Goal: Transaction & Acquisition: Purchase product/service

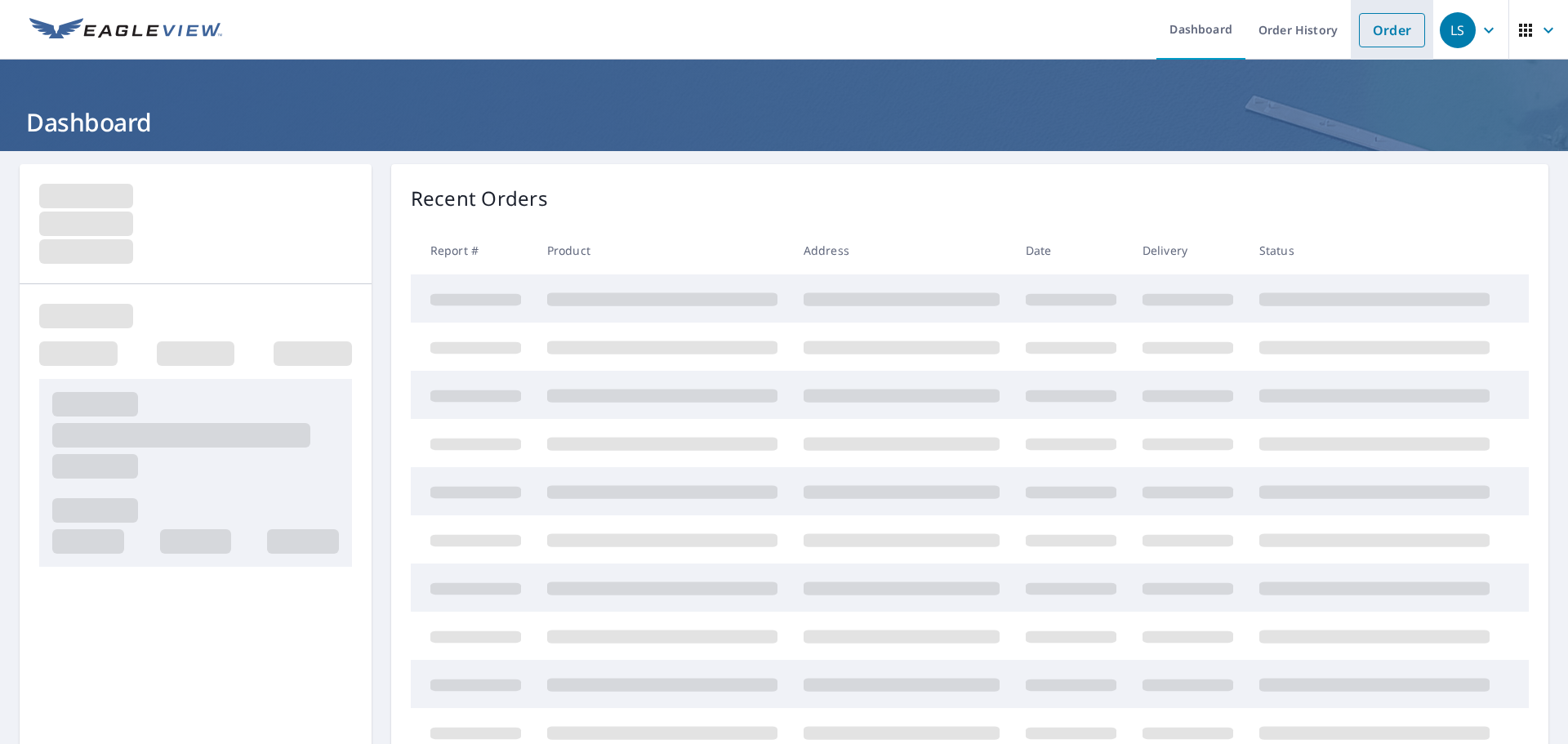
click at [1376, 30] on link "Order" at bounding box center [1391, 30] width 66 height 34
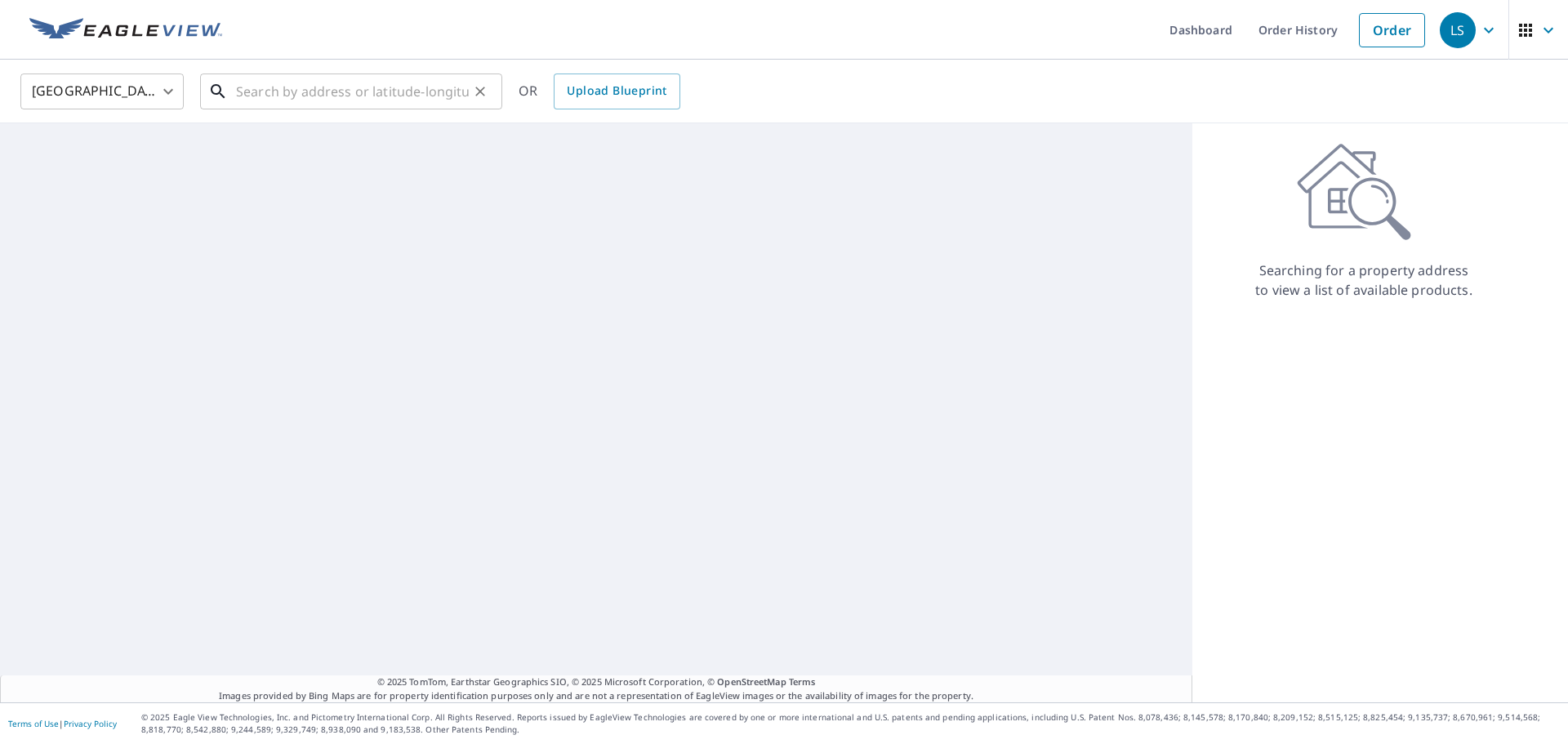
click at [357, 97] on input "text" at bounding box center [352, 91] width 233 height 46
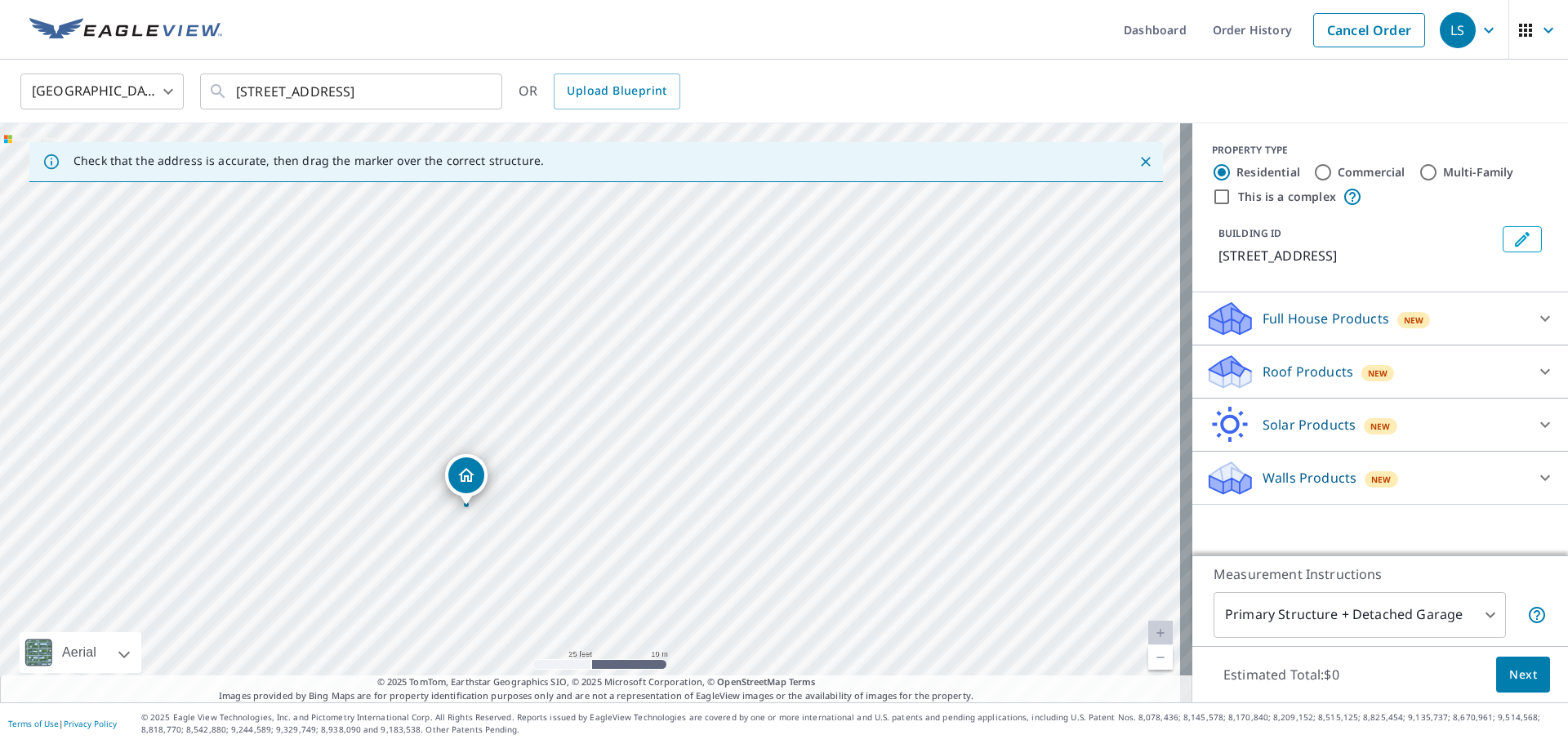
drag, startPoint x: 638, startPoint y: 527, endPoint x: 636, endPoint y: 226, distance: 301.0
click at [636, 226] on div "[STREET_ADDRESS]" at bounding box center [596, 412] width 1192 height 579
drag, startPoint x: 583, startPoint y: 480, endPoint x: 698, endPoint y: 245, distance: 261.6
click at [698, 245] on div "[STREET_ADDRESS]" at bounding box center [596, 412] width 1192 height 579
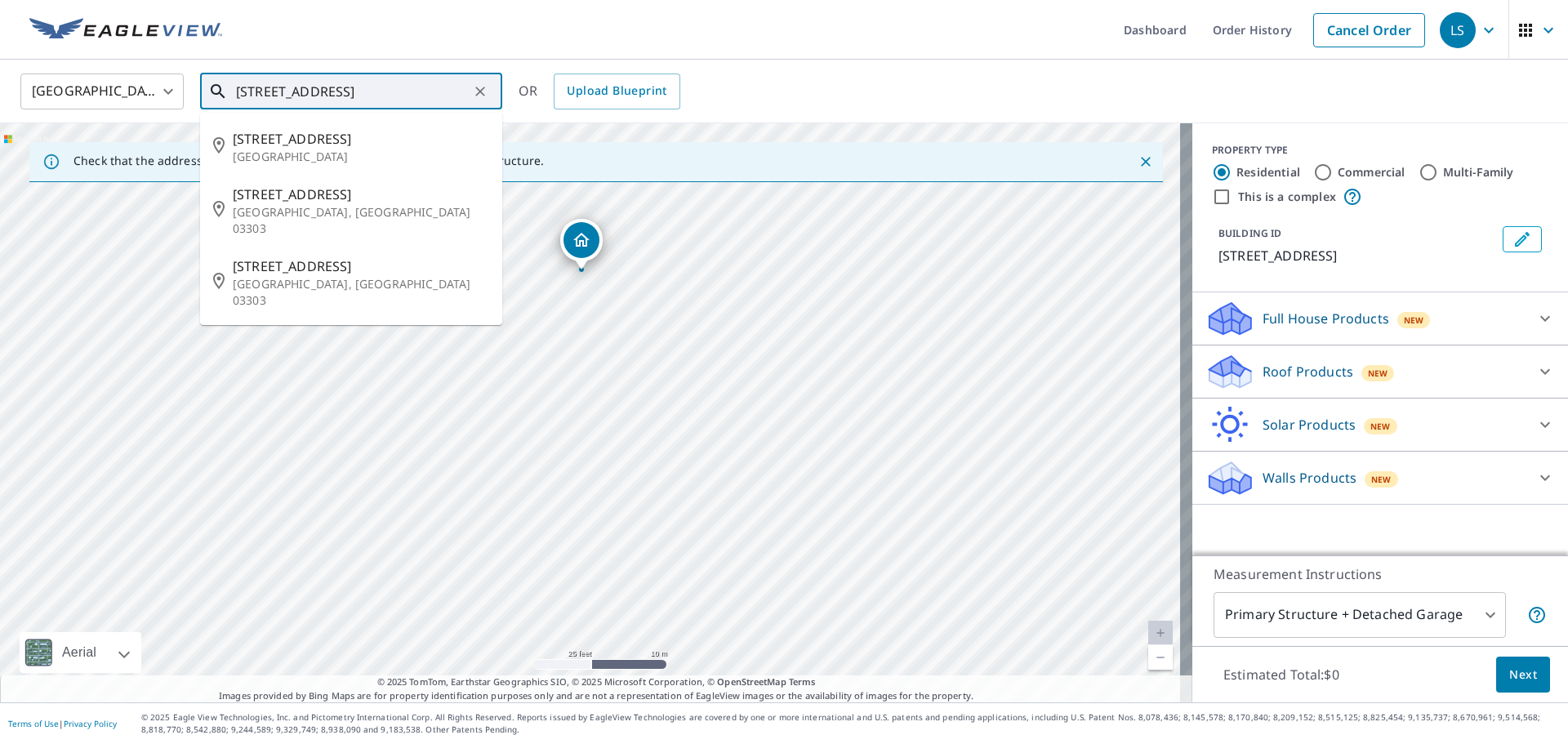
drag, startPoint x: 288, startPoint y: 89, endPoint x: 272, endPoint y: 85, distance: 16.5
click at [272, 85] on input "[STREET_ADDRESS]" at bounding box center [352, 91] width 233 height 46
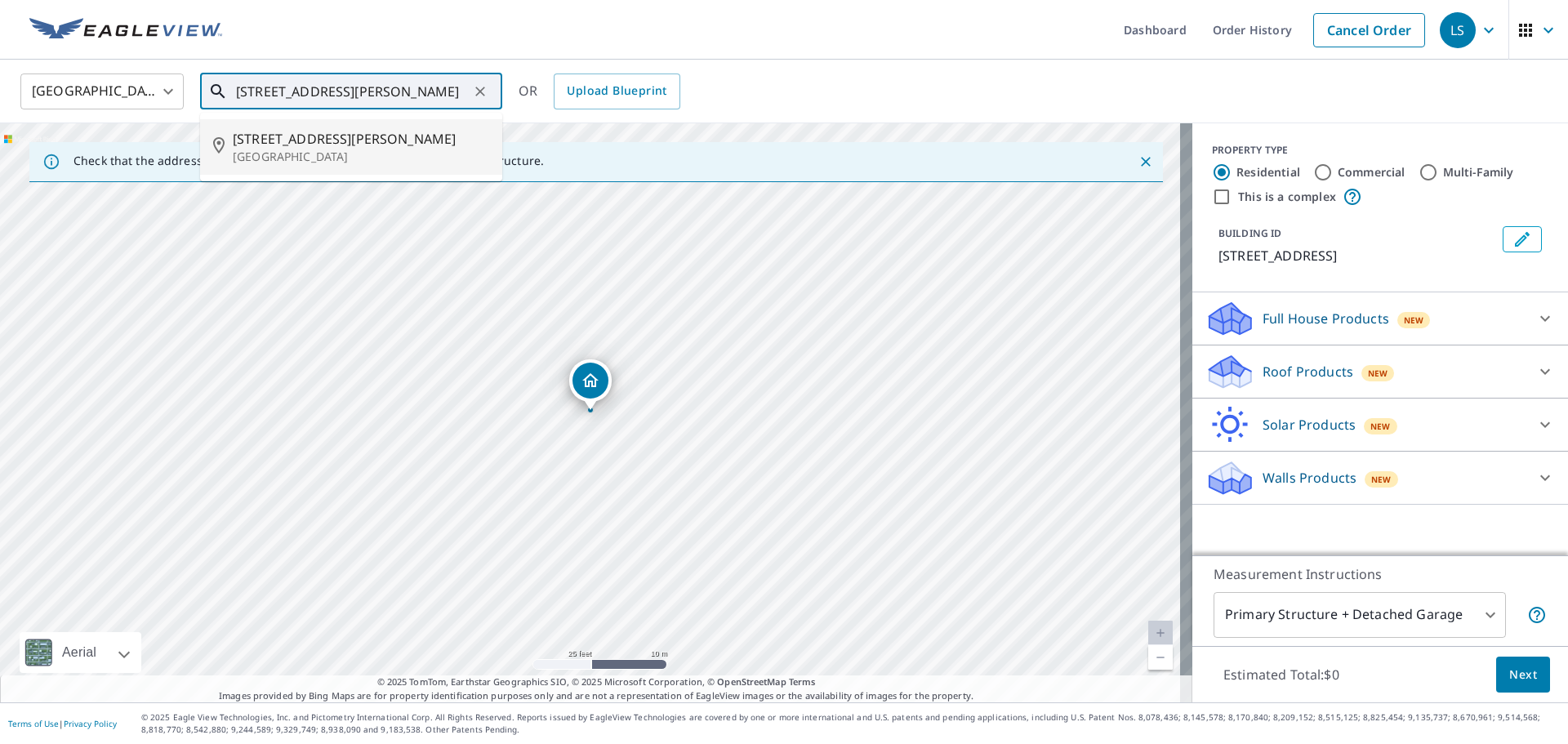
click at [356, 153] on p "[GEOGRAPHIC_DATA]" at bounding box center [361, 156] width 257 height 17
type input "[STREET_ADDRESS][PERSON_NAME]"
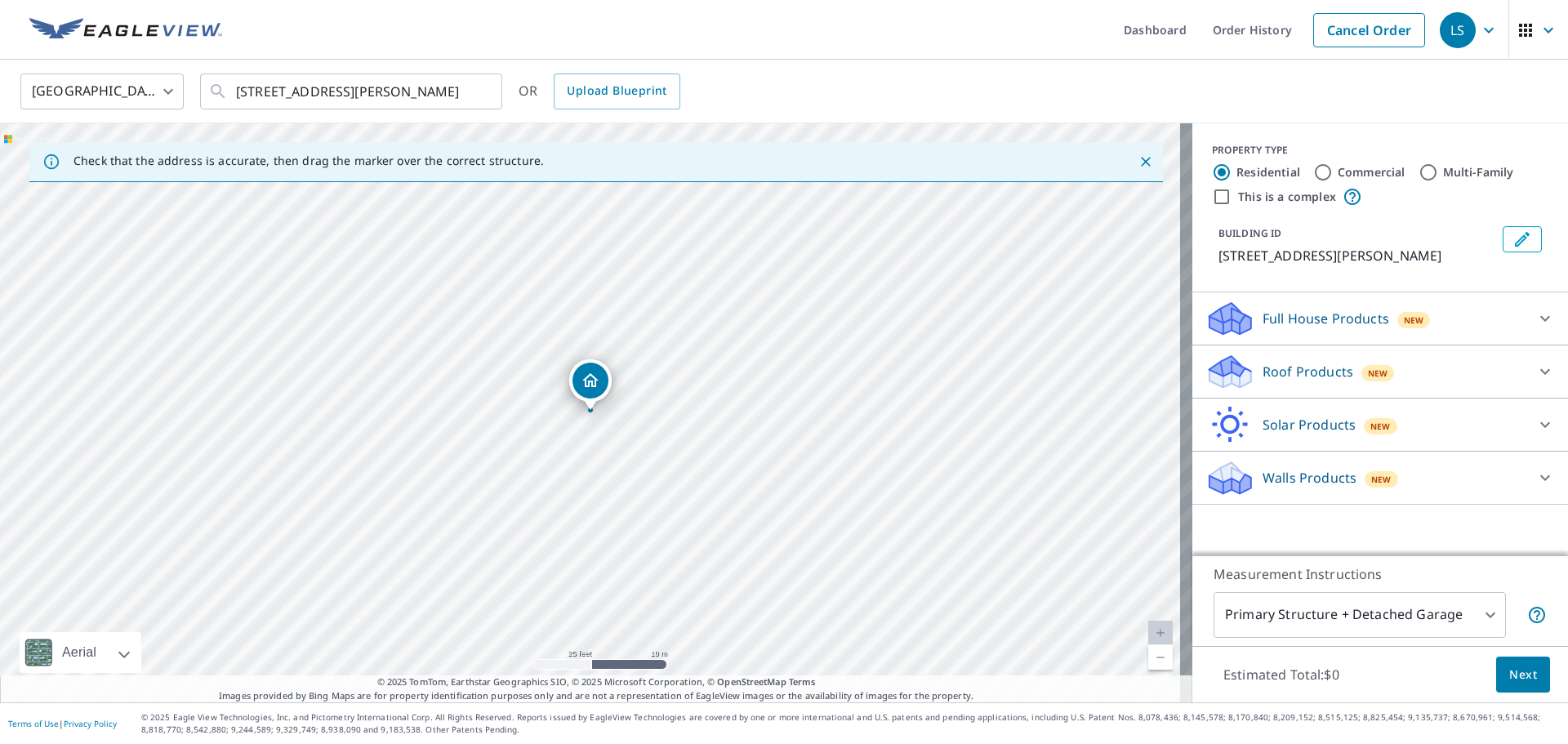
click at [1535, 367] on icon at bounding box center [1544, 372] width 19 height 19
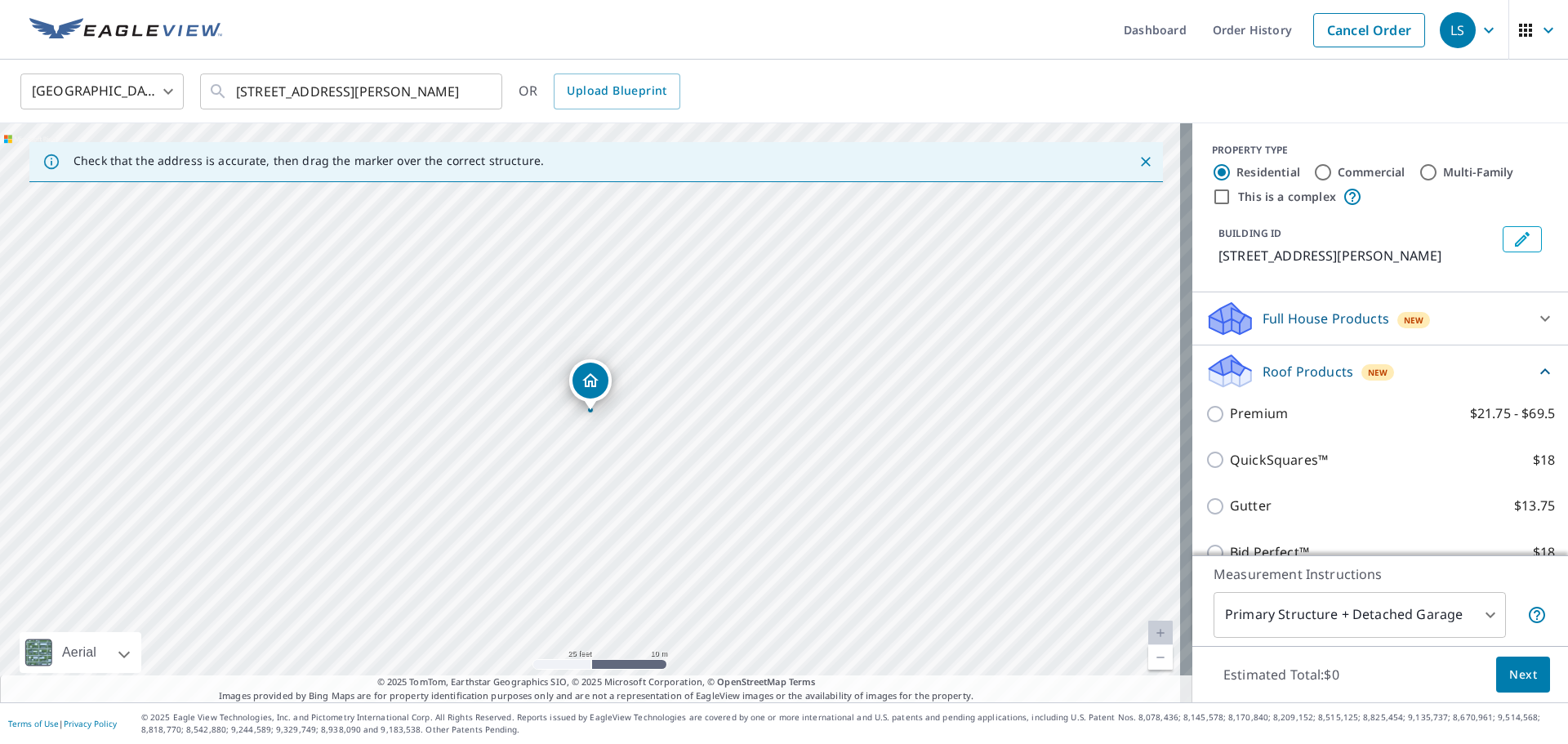
scroll to position [82, 0]
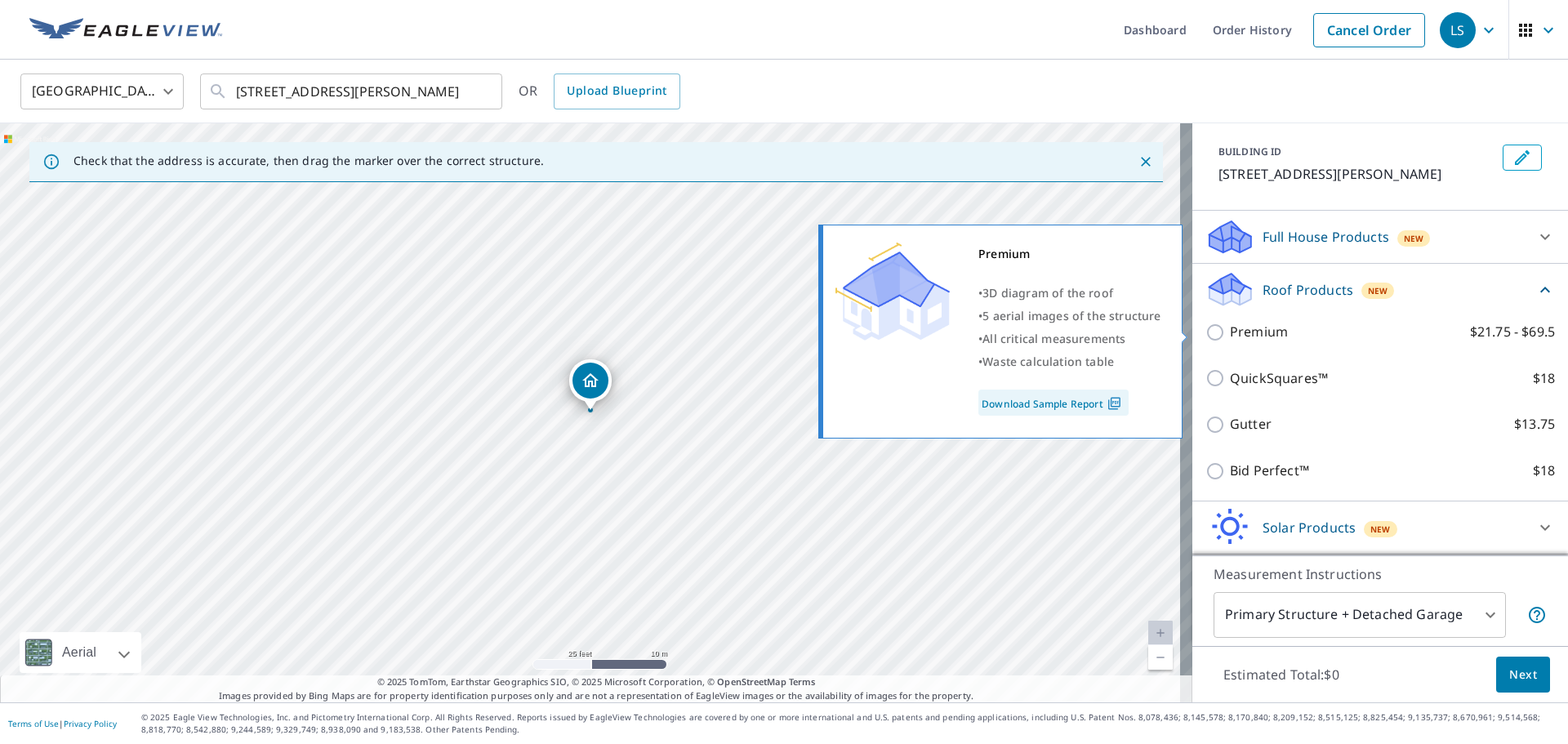
click at [1248, 326] on p "Premium" at bounding box center [1259, 331] width 58 height 20
click at [1230, 326] on input "Premium $21.75 - $69.5" at bounding box center [1218, 332] width 25 height 19
checkbox input "true"
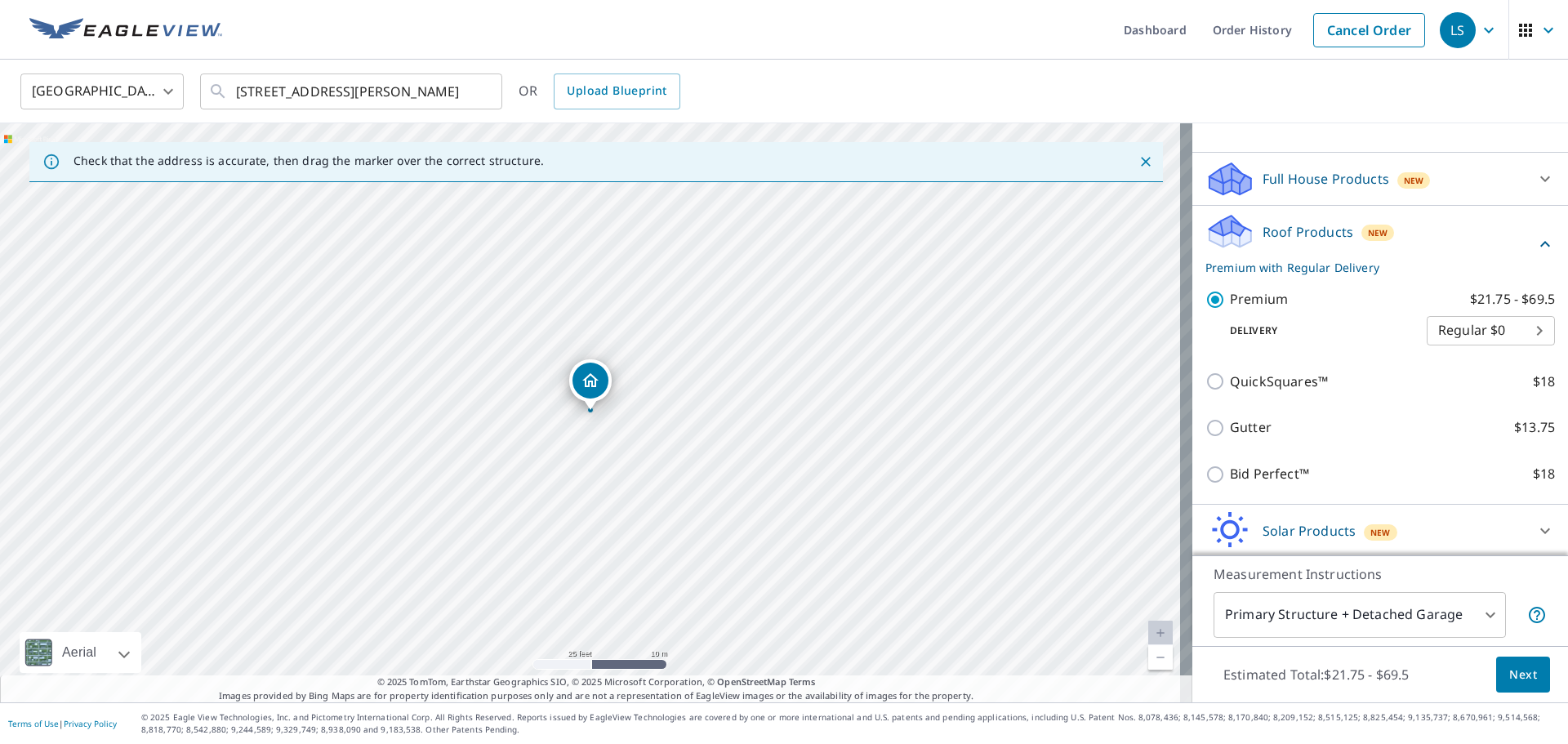
scroll to position [195, 0]
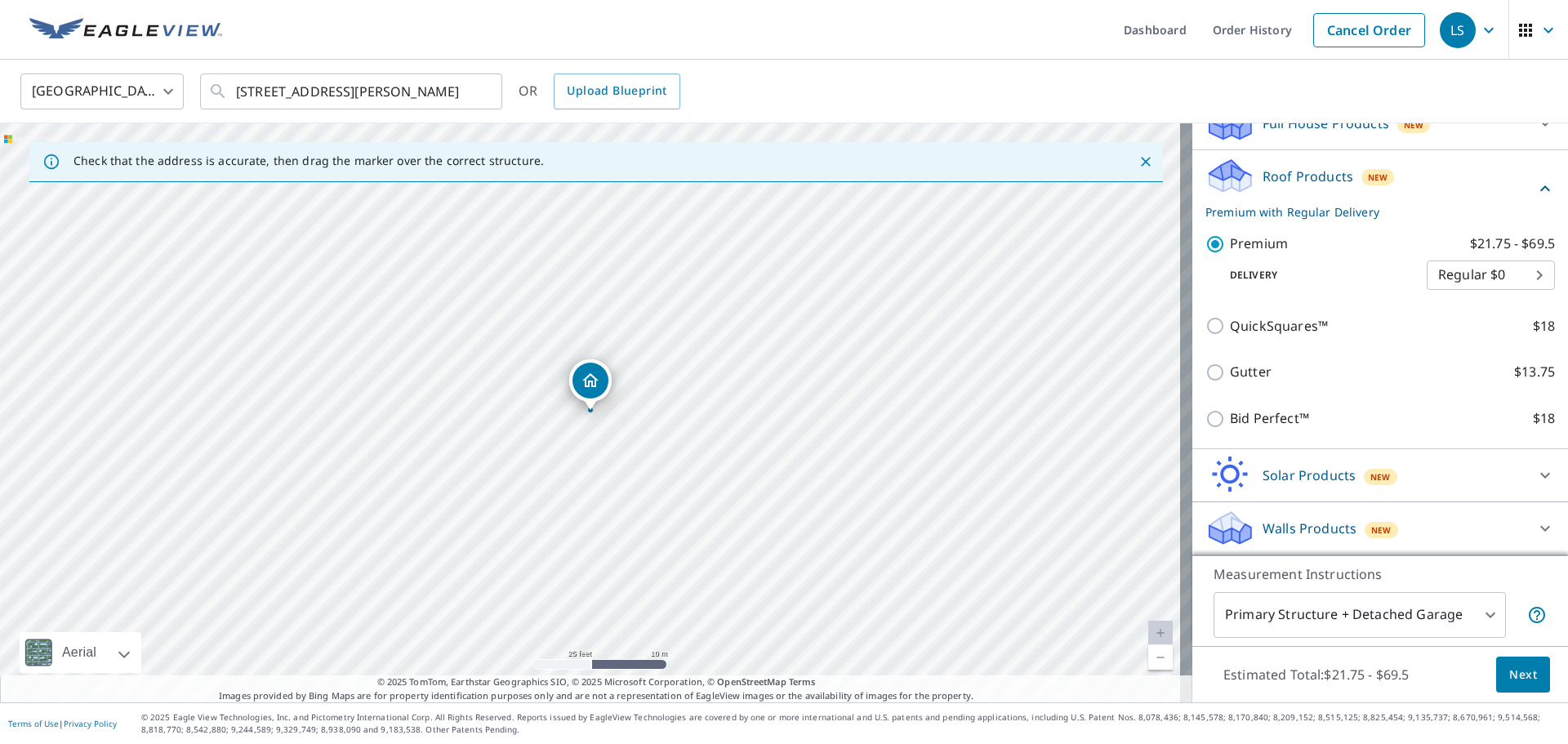
click at [1409, 612] on body "LS LS Dashboard Order History Cancel Order LS [GEOGRAPHIC_DATA] [GEOGRAPHIC_DAT…" at bounding box center [784, 372] width 1568 height 744
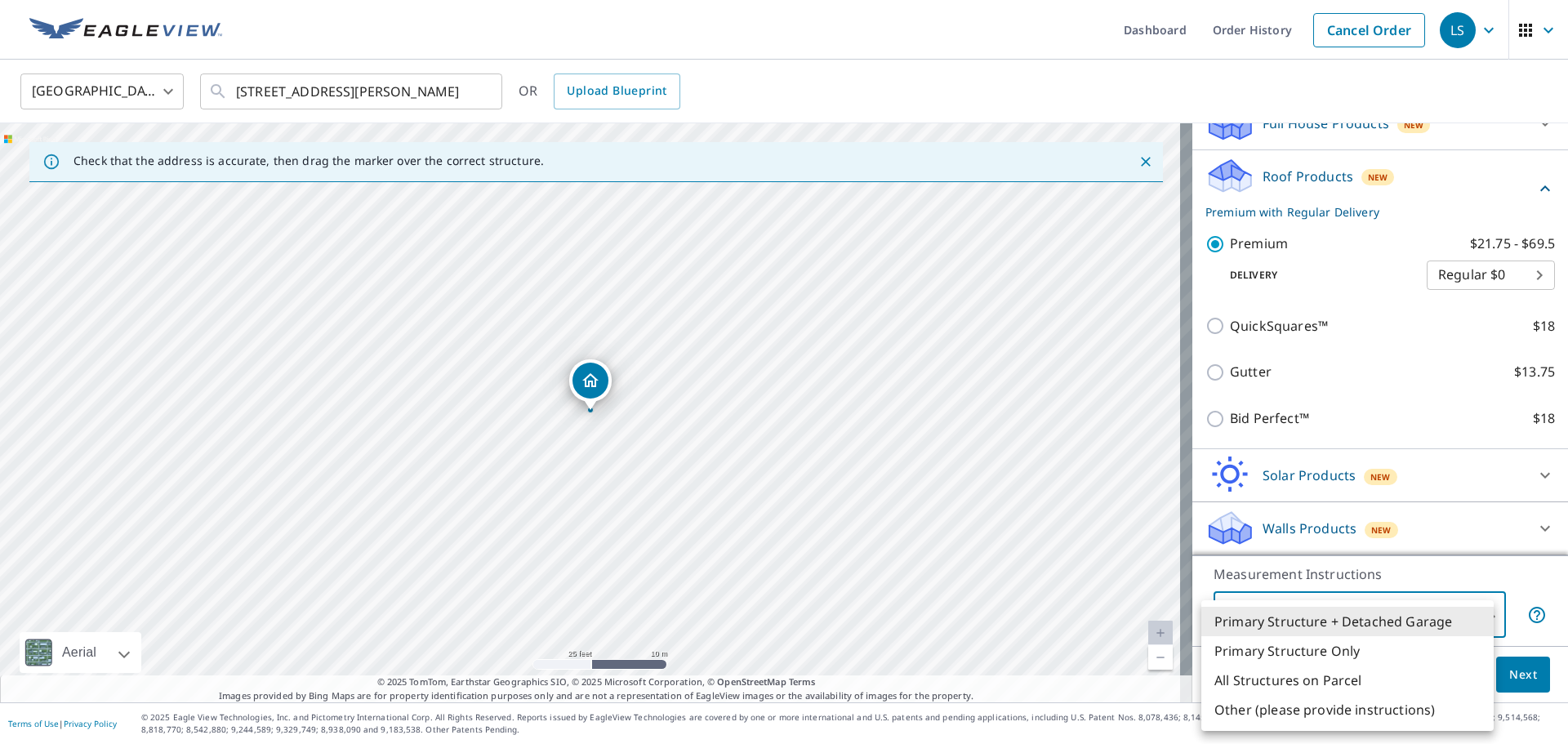
click at [1325, 648] on li "Primary Structure Only" at bounding box center [1347, 650] width 293 height 29
type input "2"
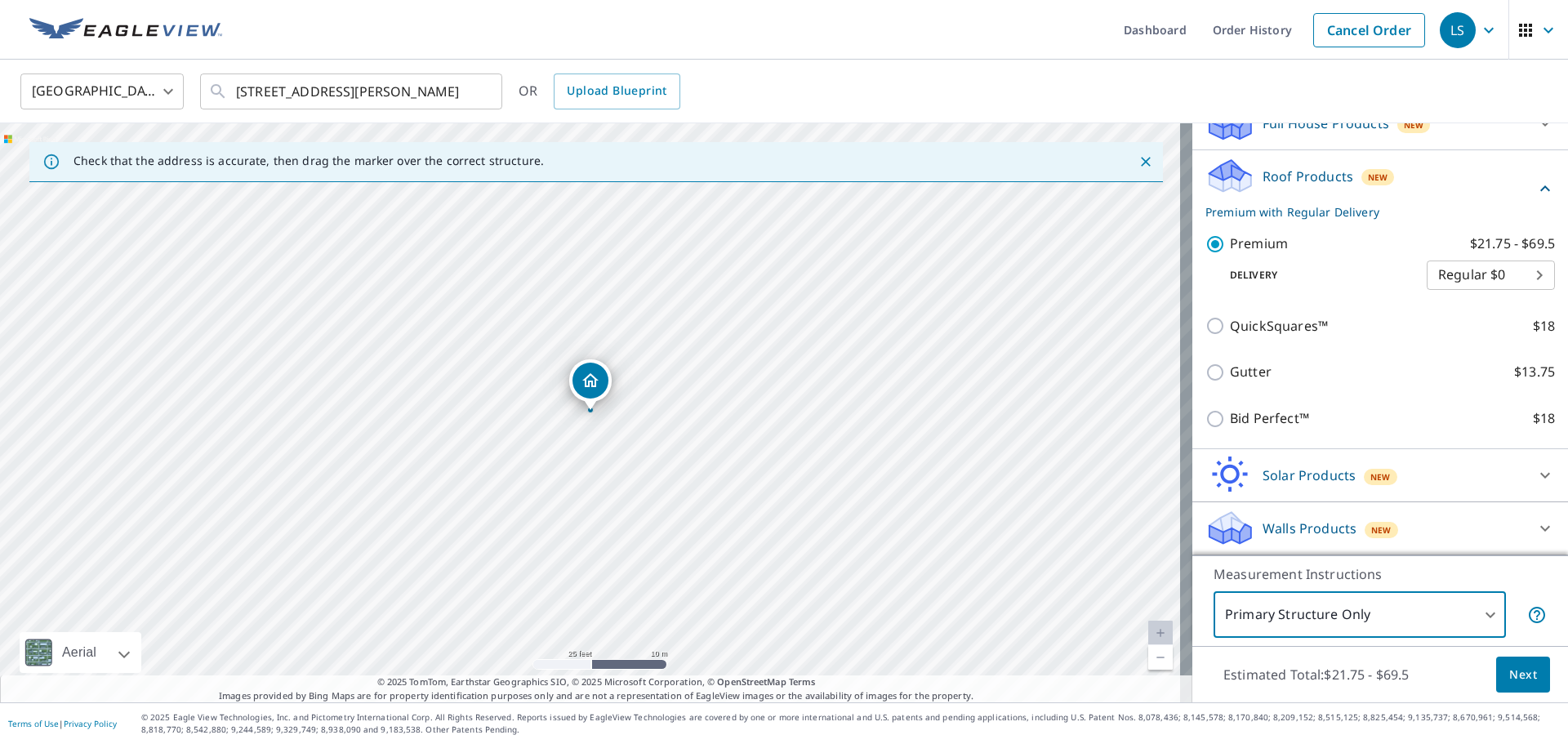
click at [1522, 671] on span "Next" at bounding box center [1523, 675] width 28 height 20
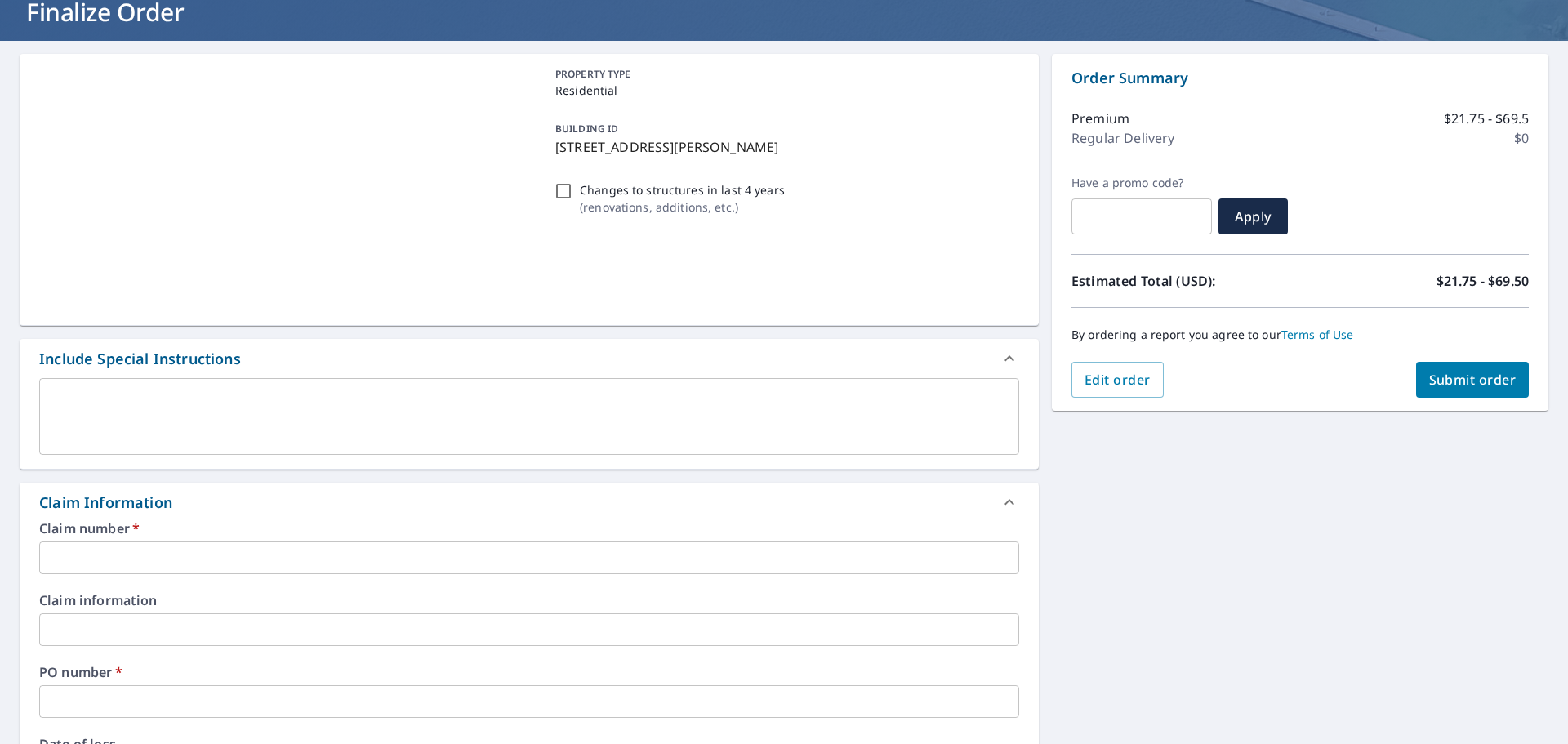
scroll to position [245, 0]
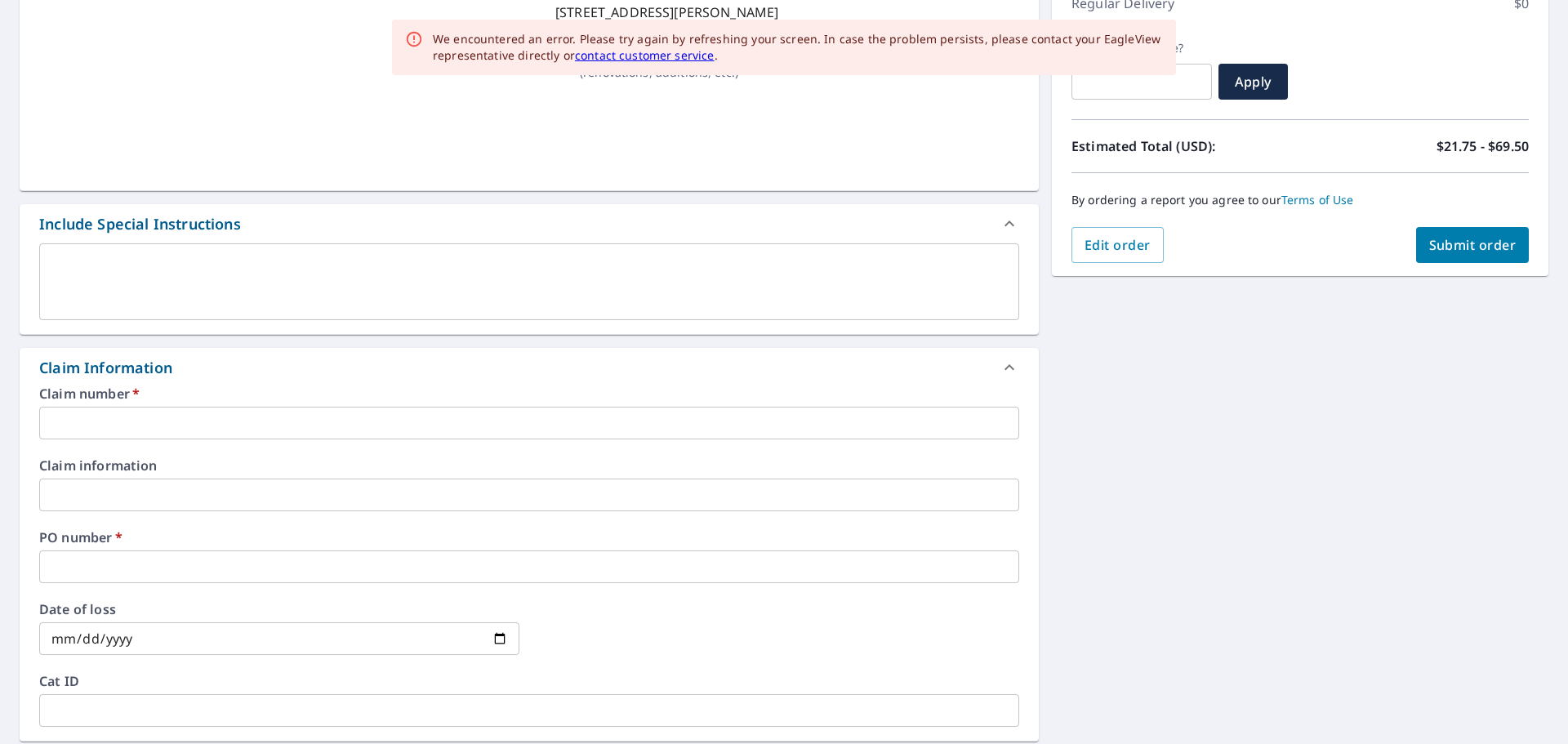
click at [130, 433] on input "text" at bounding box center [529, 423] width 979 height 33
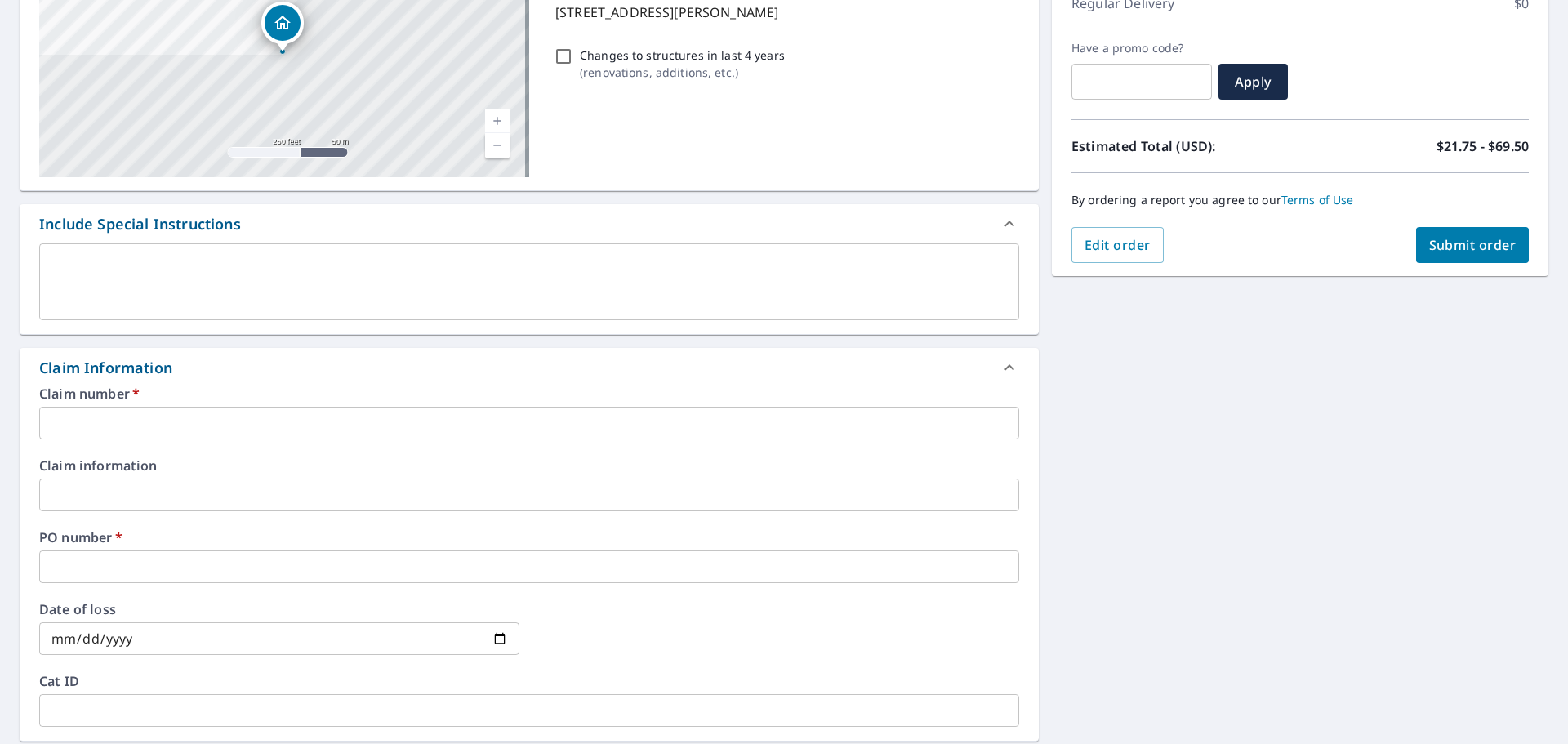
click at [166, 426] on input "text" at bounding box center [529, 423] width 979 height 33
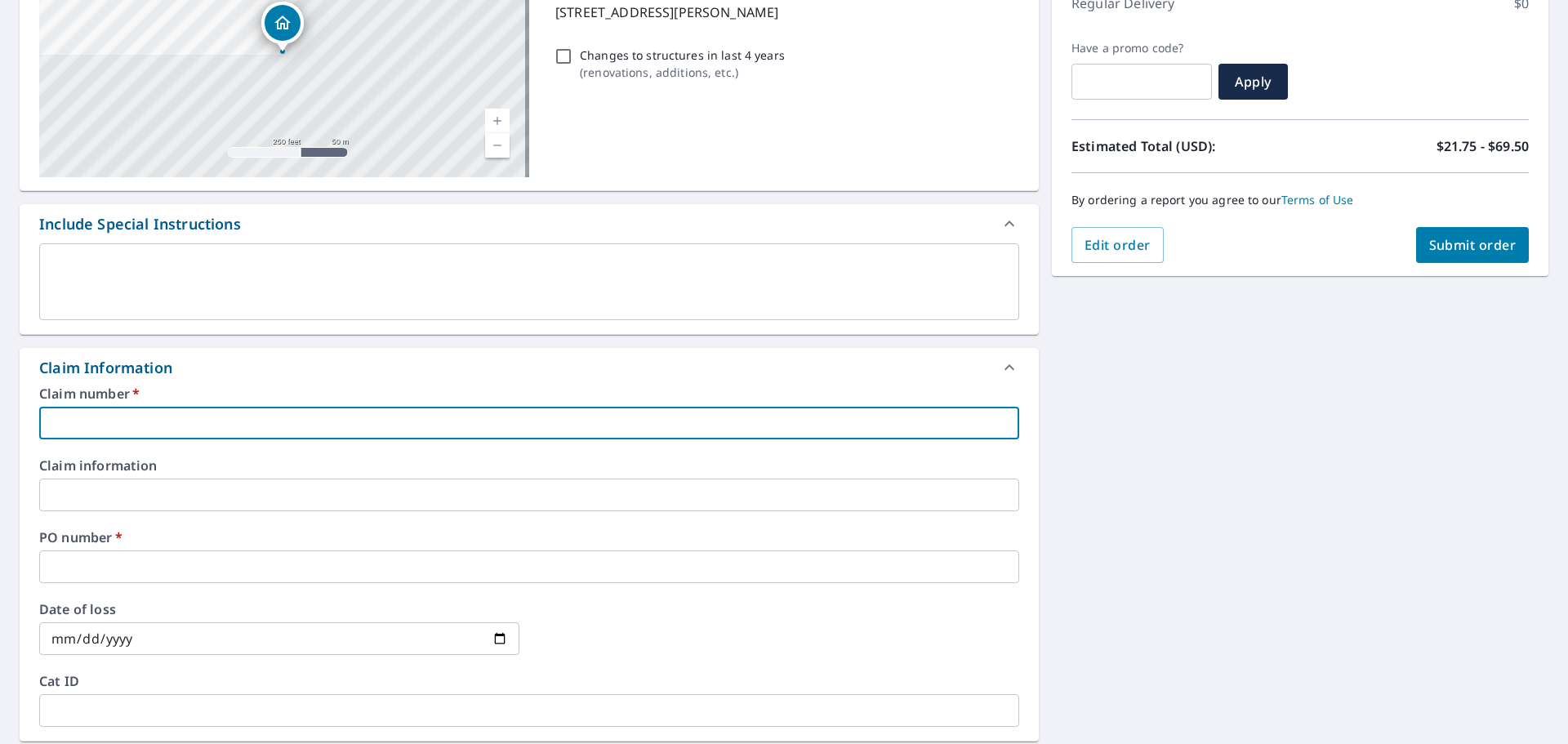
paste input "[PERSON_NAME] - 210880318822"
click at [199, 423] on input "[PERSON_NAME] - 210880318822" at bounding box center [529, 423] width 979 height 33
drag, startPoint x: 140, startPoint y: 421, endPoint x: -105, endPoint y: 401, distance: 245.8
click at [0, 401] on html "LS LS Dashboard Order History Cancel Order LS Dashboard / Finalize Order Finali…" at bounding box center [784, 372] width 1568 height 744
drag, startPoint x: 198, startPoint y: 422, endPoint x: -42, endPoint y: 417, distance: 240.1
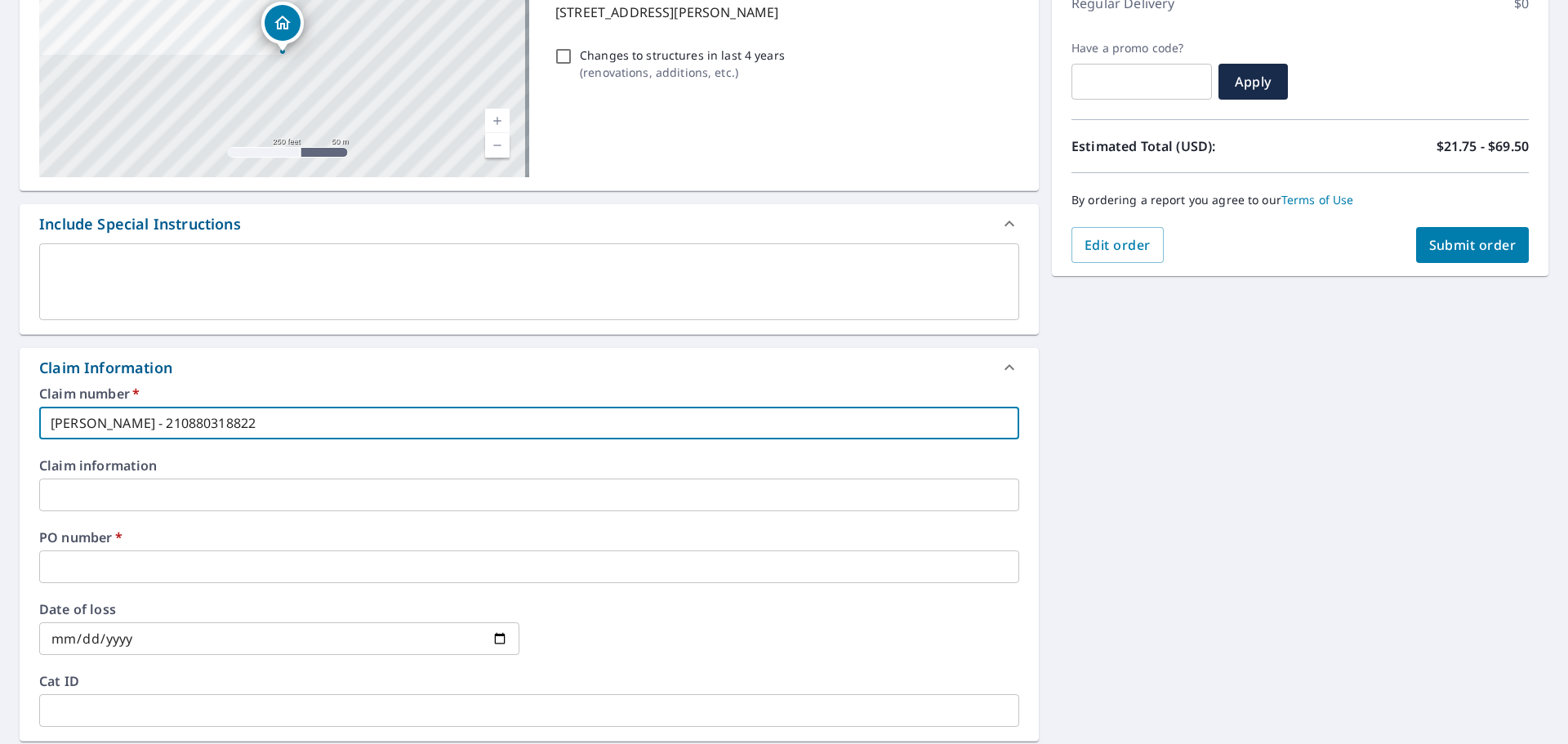
click at [0, 417] on html "LS LS Dashboard Order History Cancel Order LS Dashboard / Finalize Order Finali…" at bounding box center [784, 372] width 1568 height 744
paste input "[PERSON_NAME]"
type input "210880318822 [PERSON_NAME]"
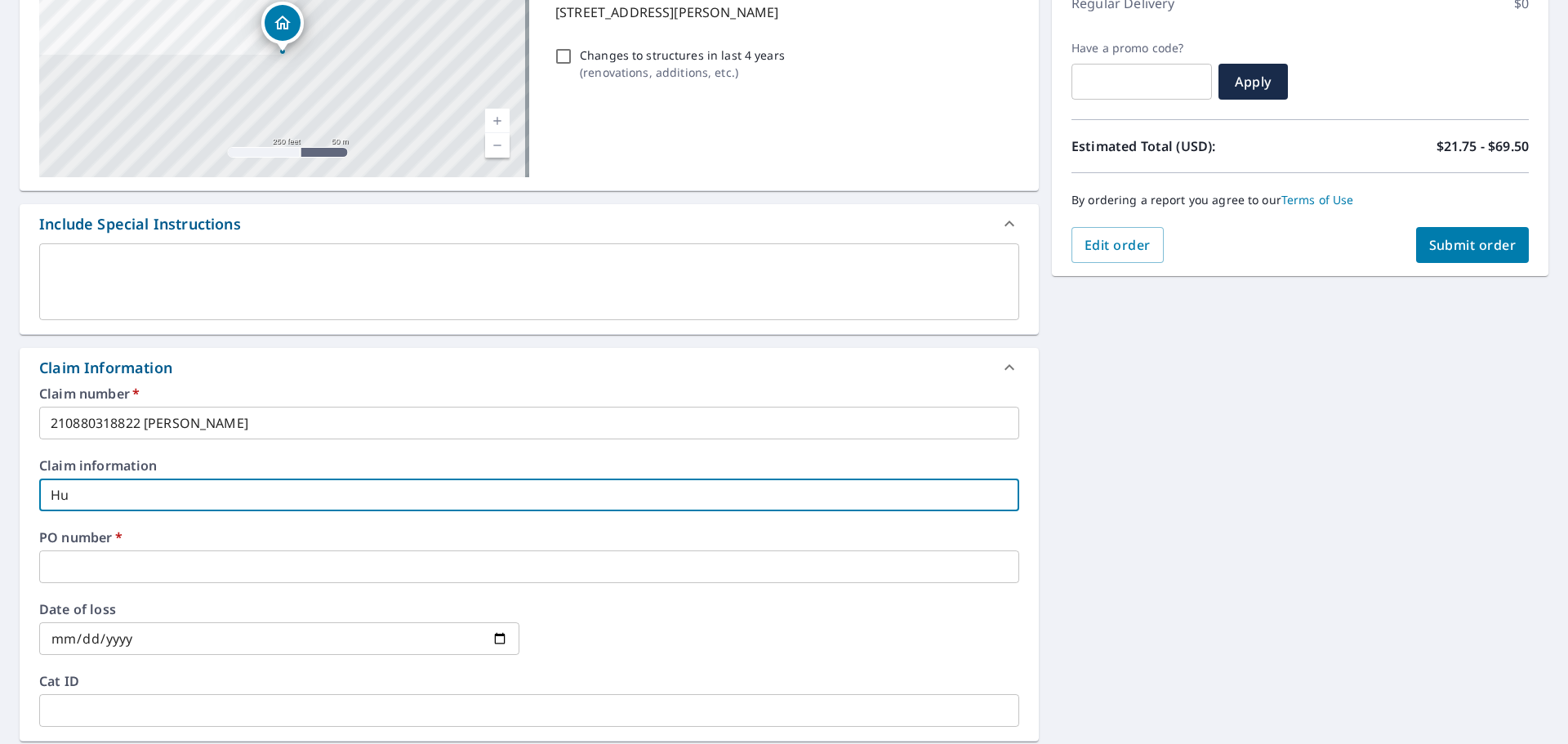
type input "H"
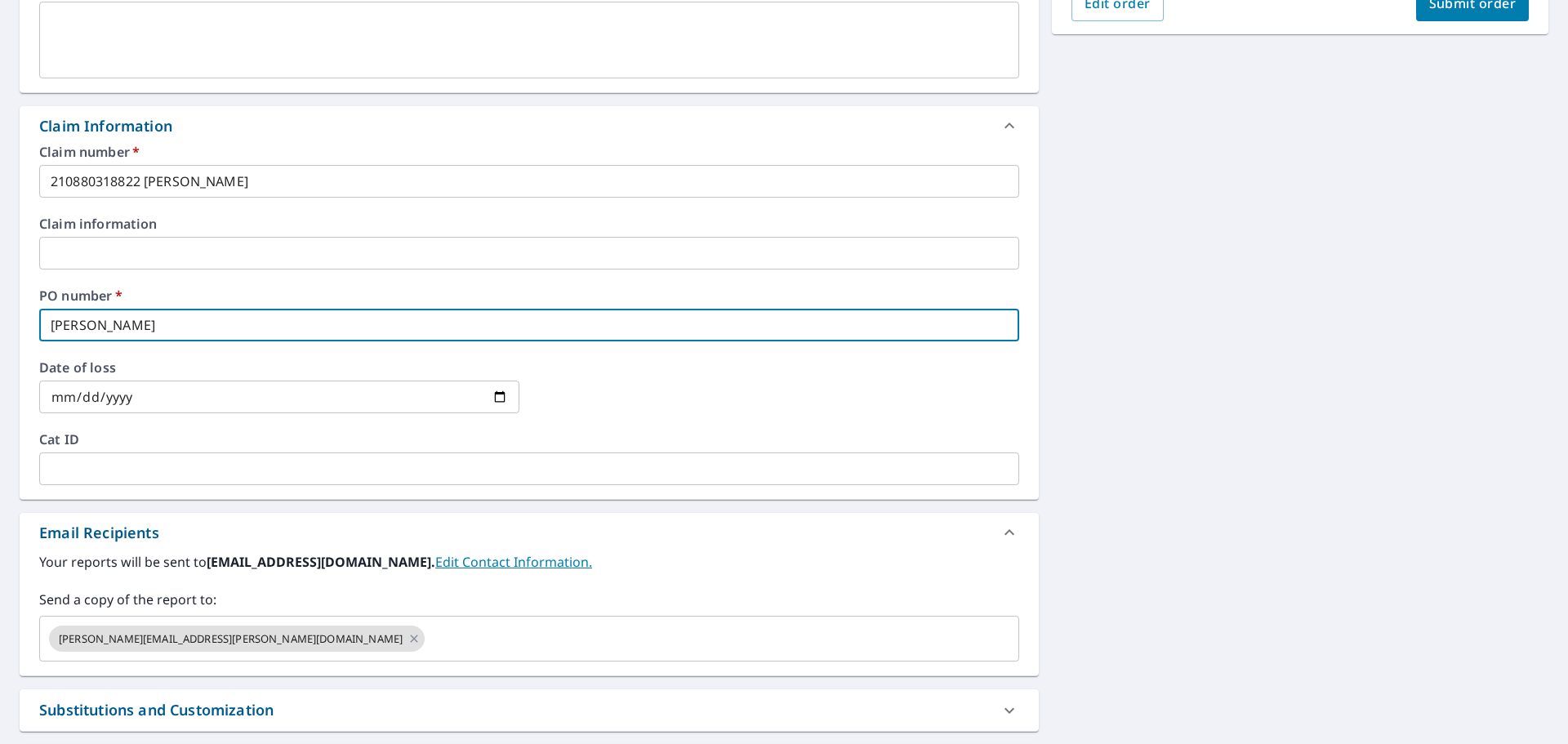
scroll to position [490, 0]
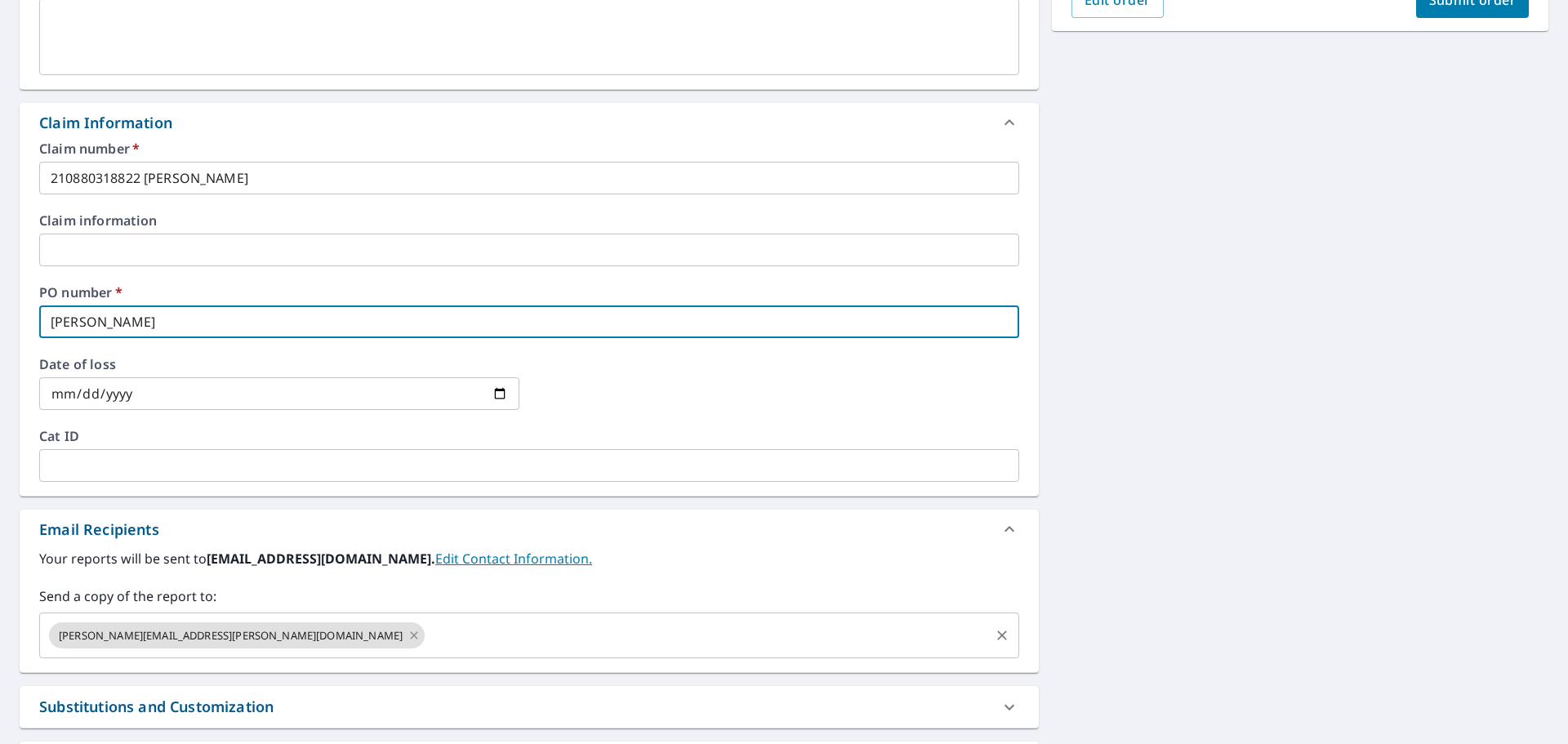
click at [408, 632] on icon at bounding box center [414, 635] width 13 height 18
type input "[PERSON_NAME]"
click at [206, 643] on input "text" at bounding box center [517, 634] width 941 height 31
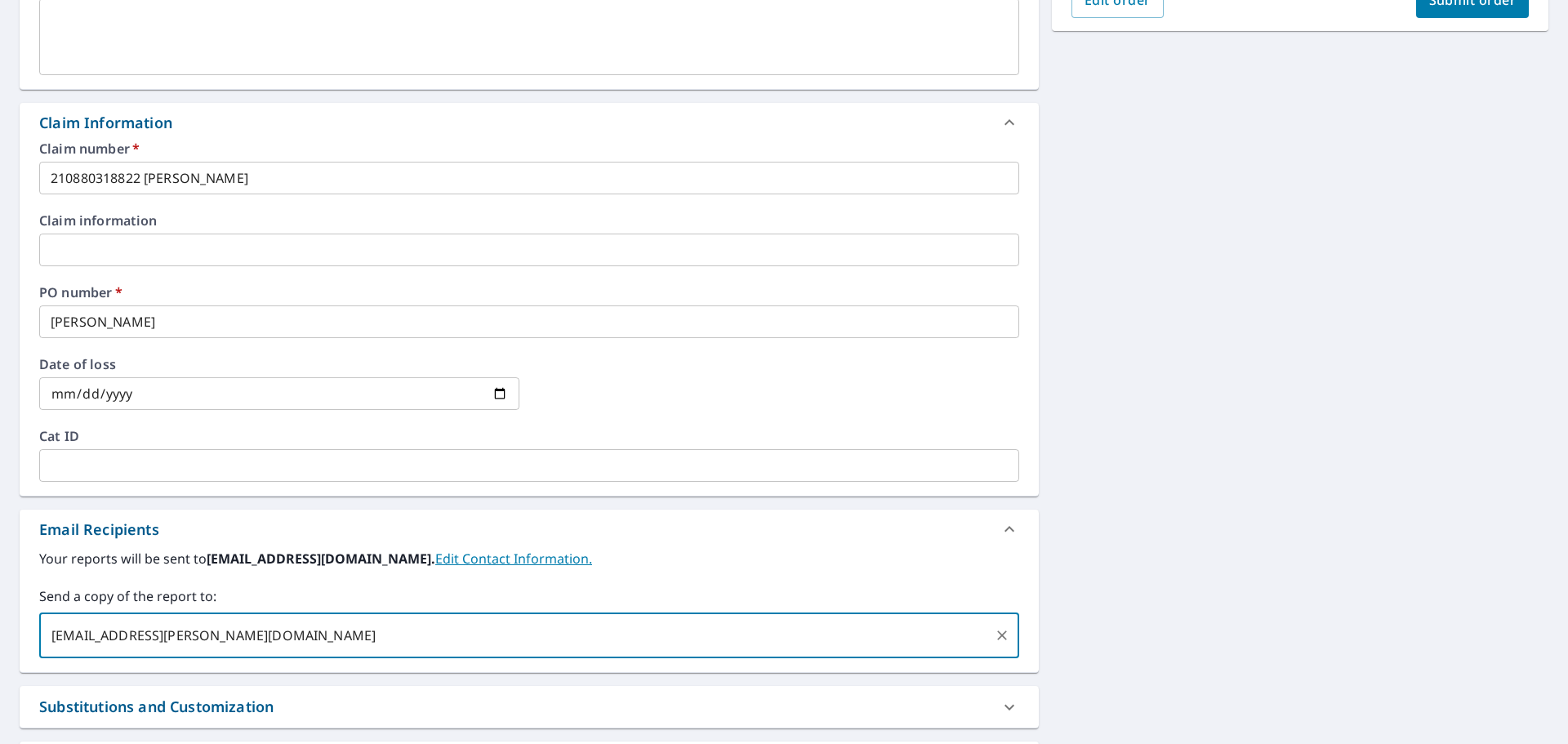
type input "[EMAIL_ADDRESS][PERSON_NAME][DOMAIN_NAME]"
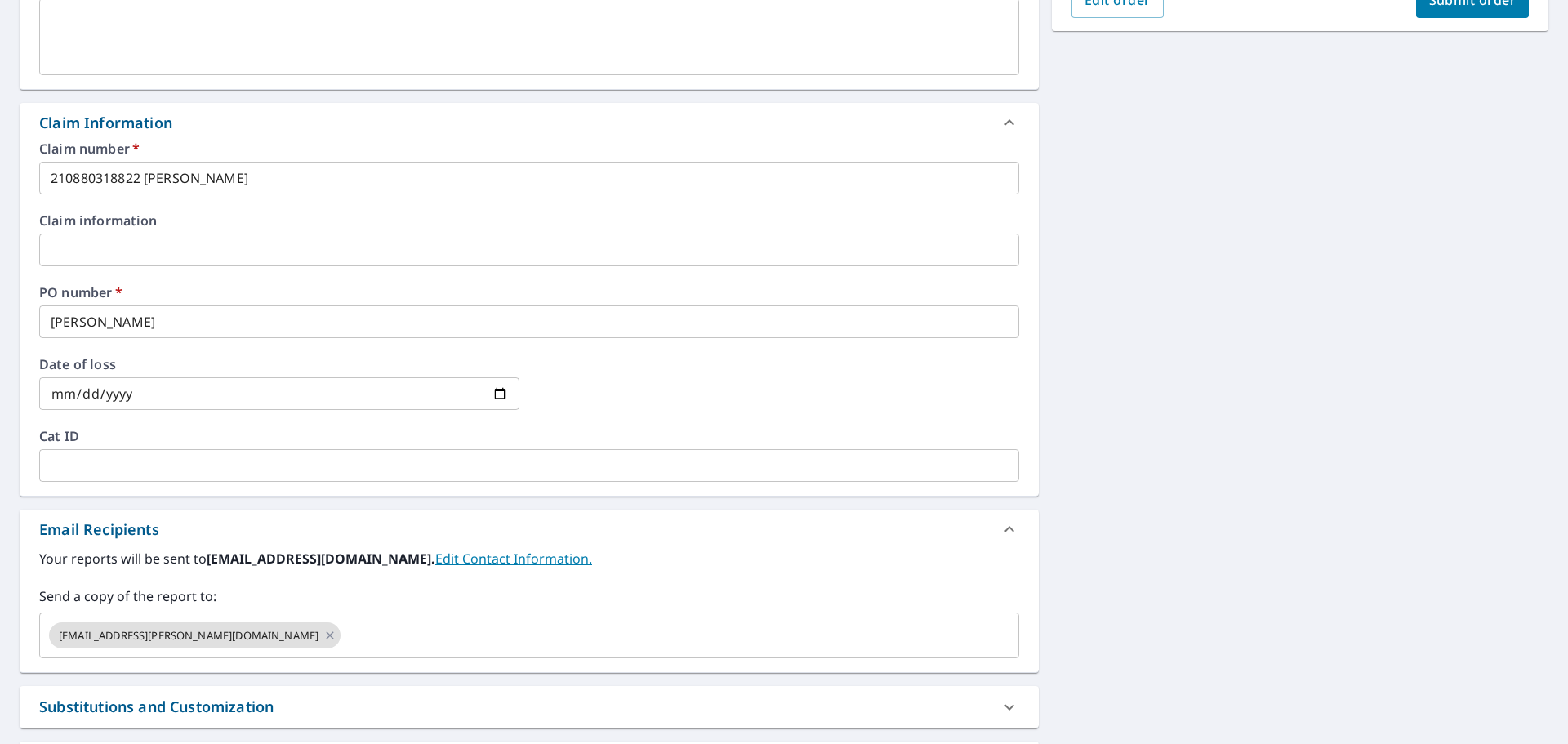
click at [1197, 445] on div "[STREET_ADDRESS][PERSON_NAME] Aerial Road A standard road map Aerial A detailed…" at bounding box center [784, 260] width 1568 height 1198
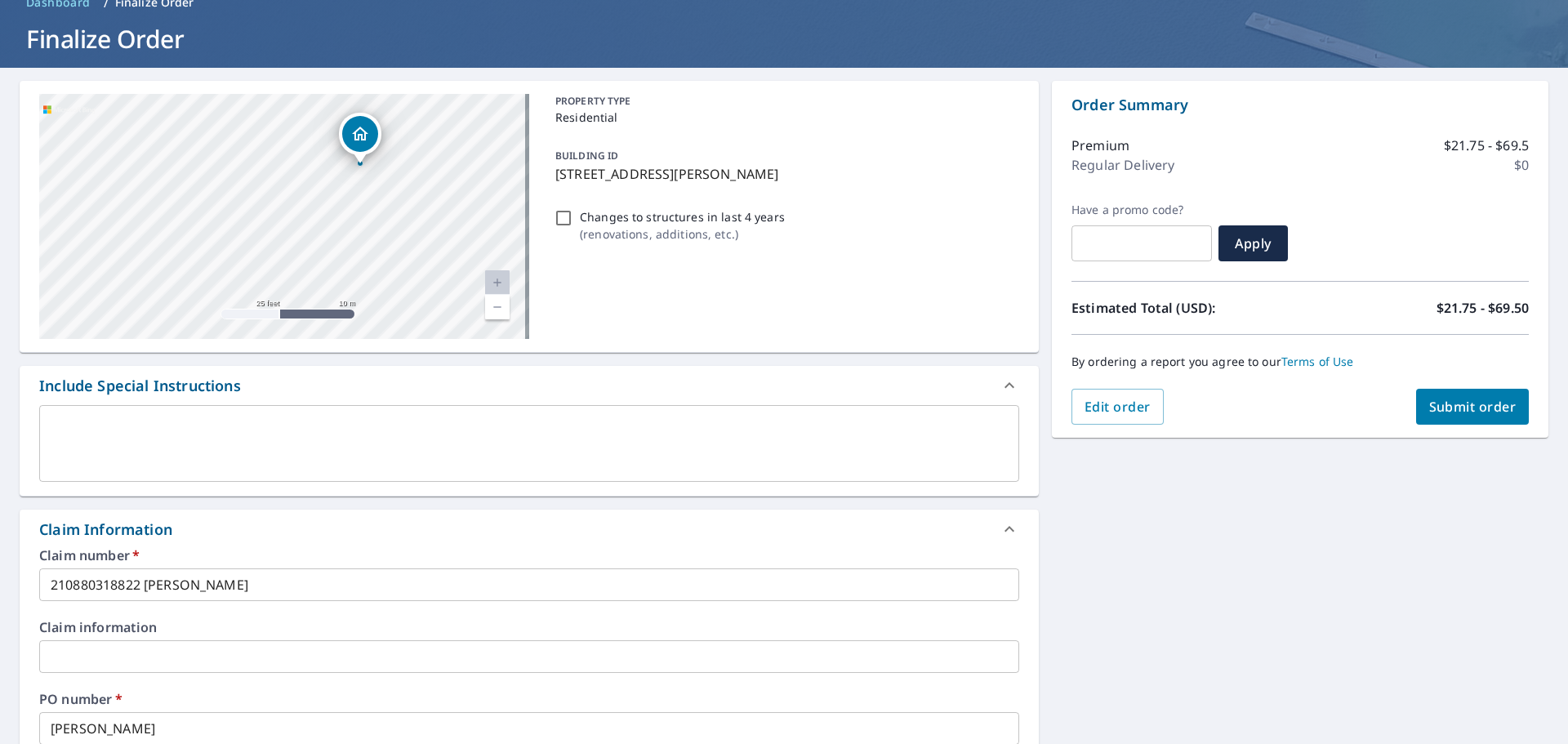
scroll to position [0, 0]
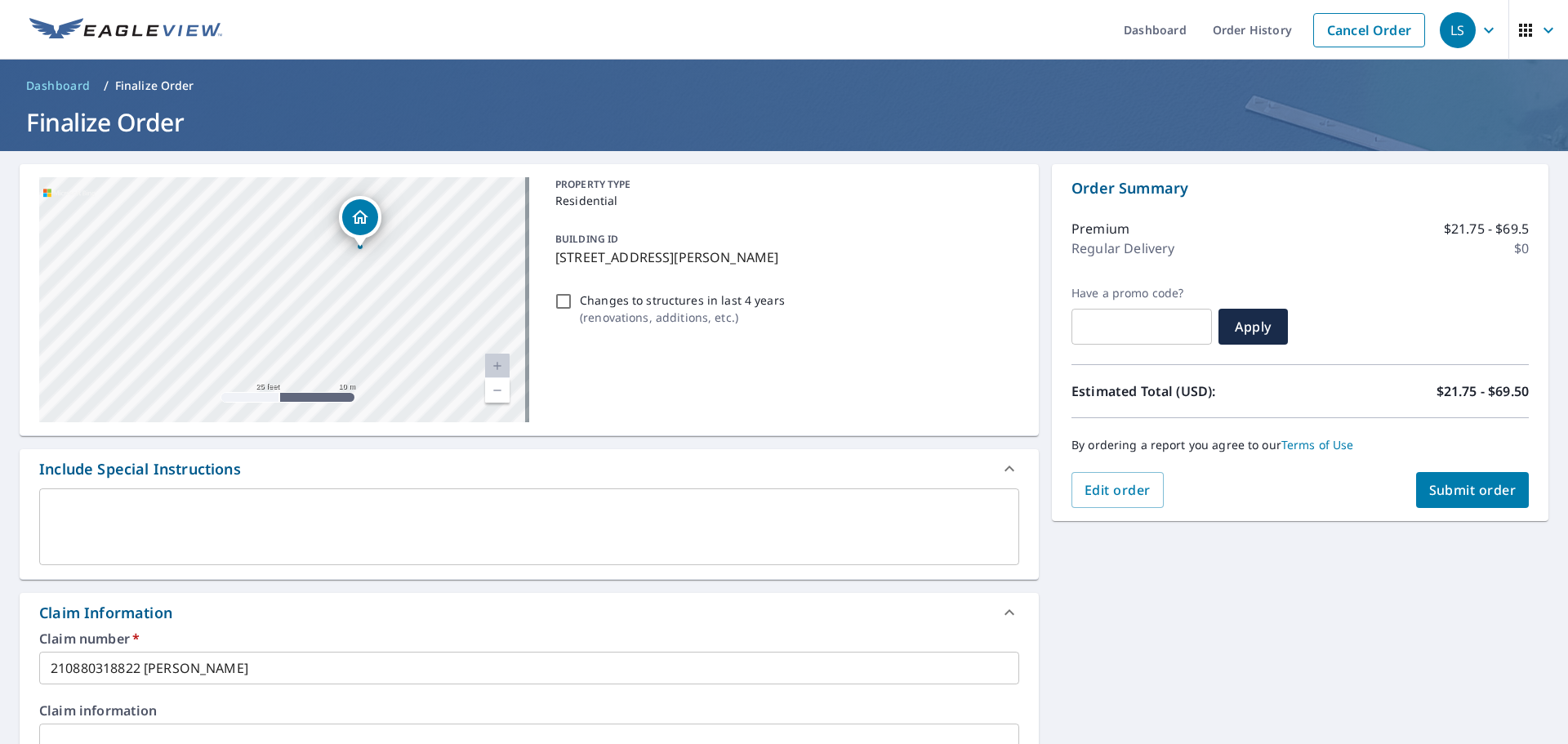
click at [1442, 492] on span "Submit order" at bounding box center [1472, 489] width 87 height 18
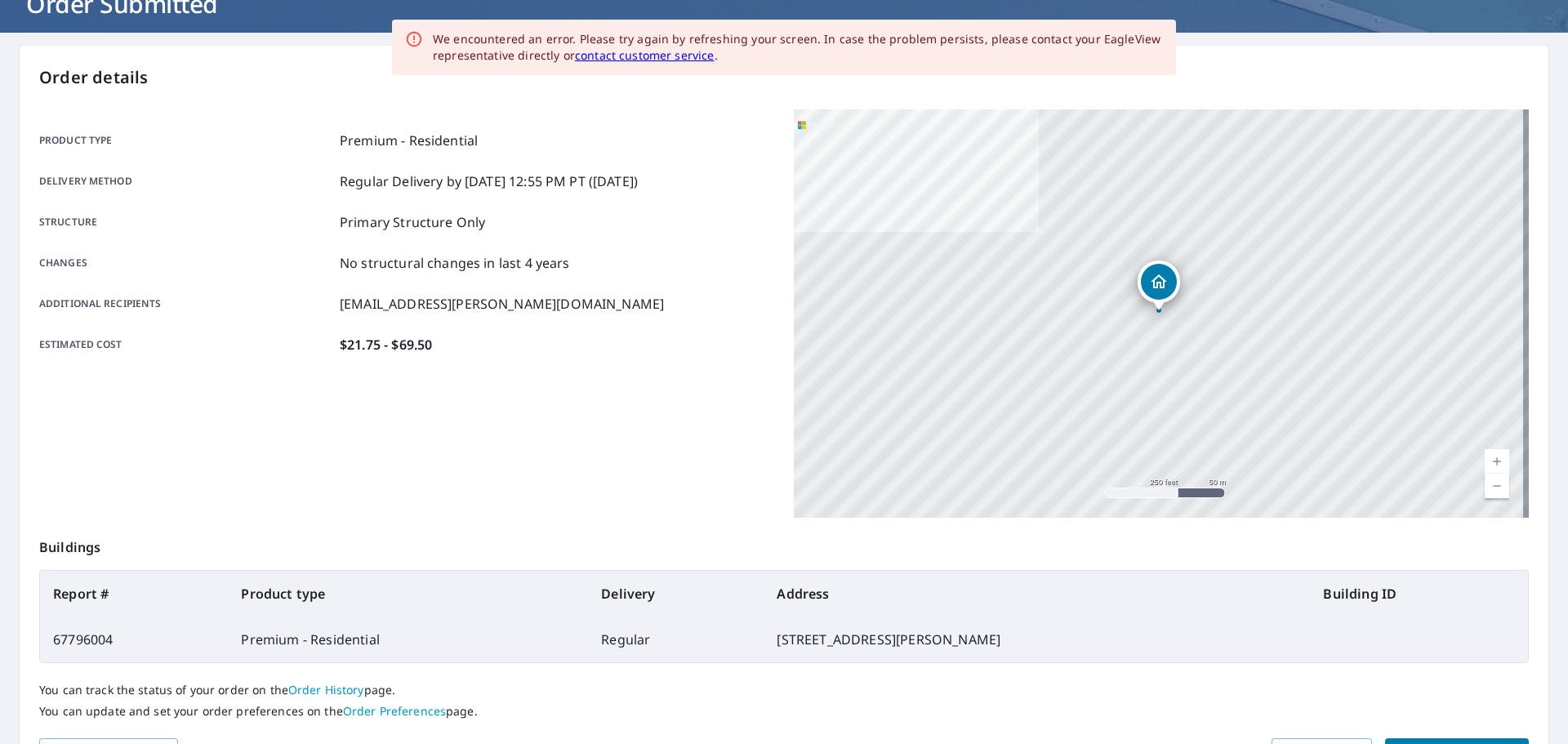
scroll to position [217, 0]
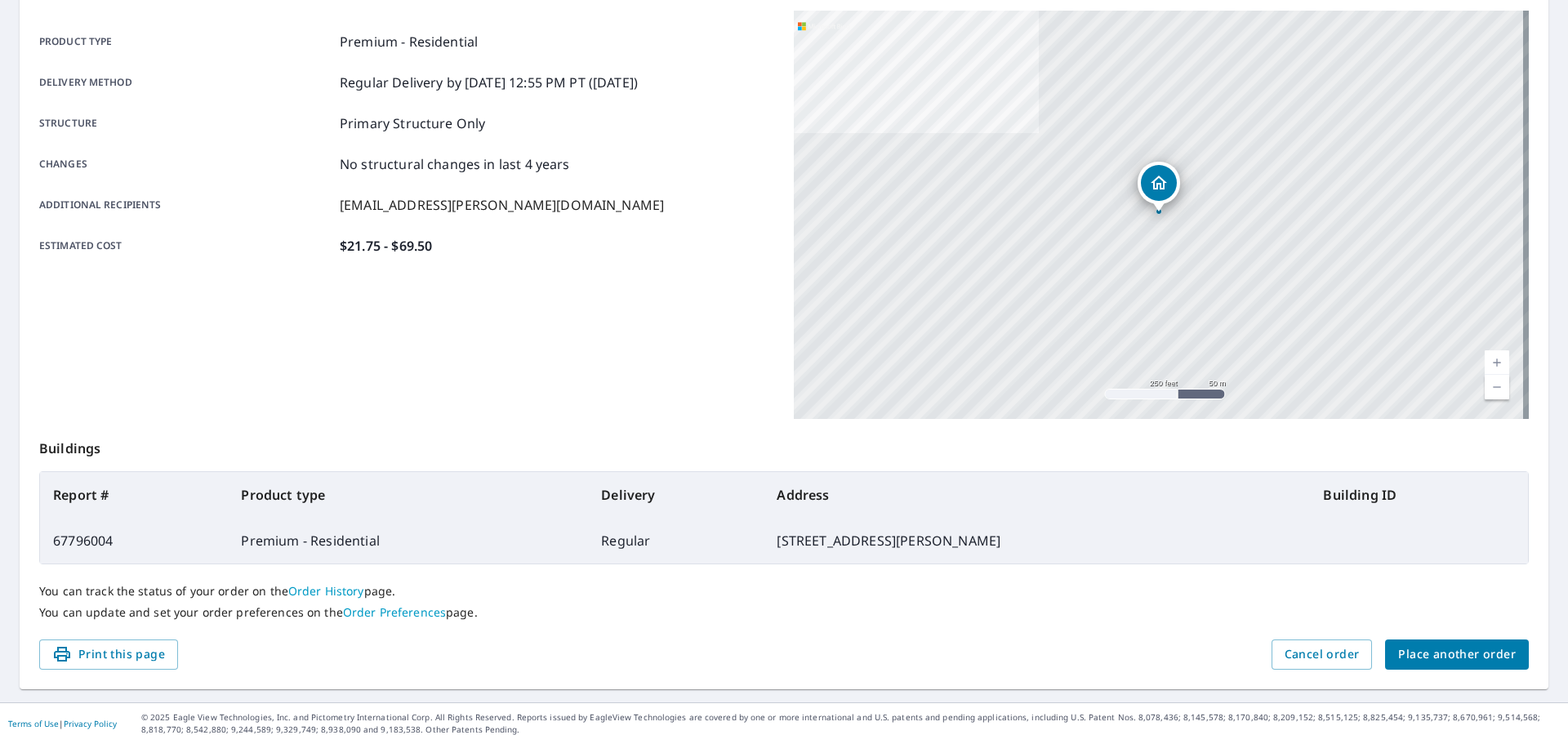
click at [94, 535] on td "67796004" at bounding box center [134, 540] width 188 height 46
copy td "67796004"
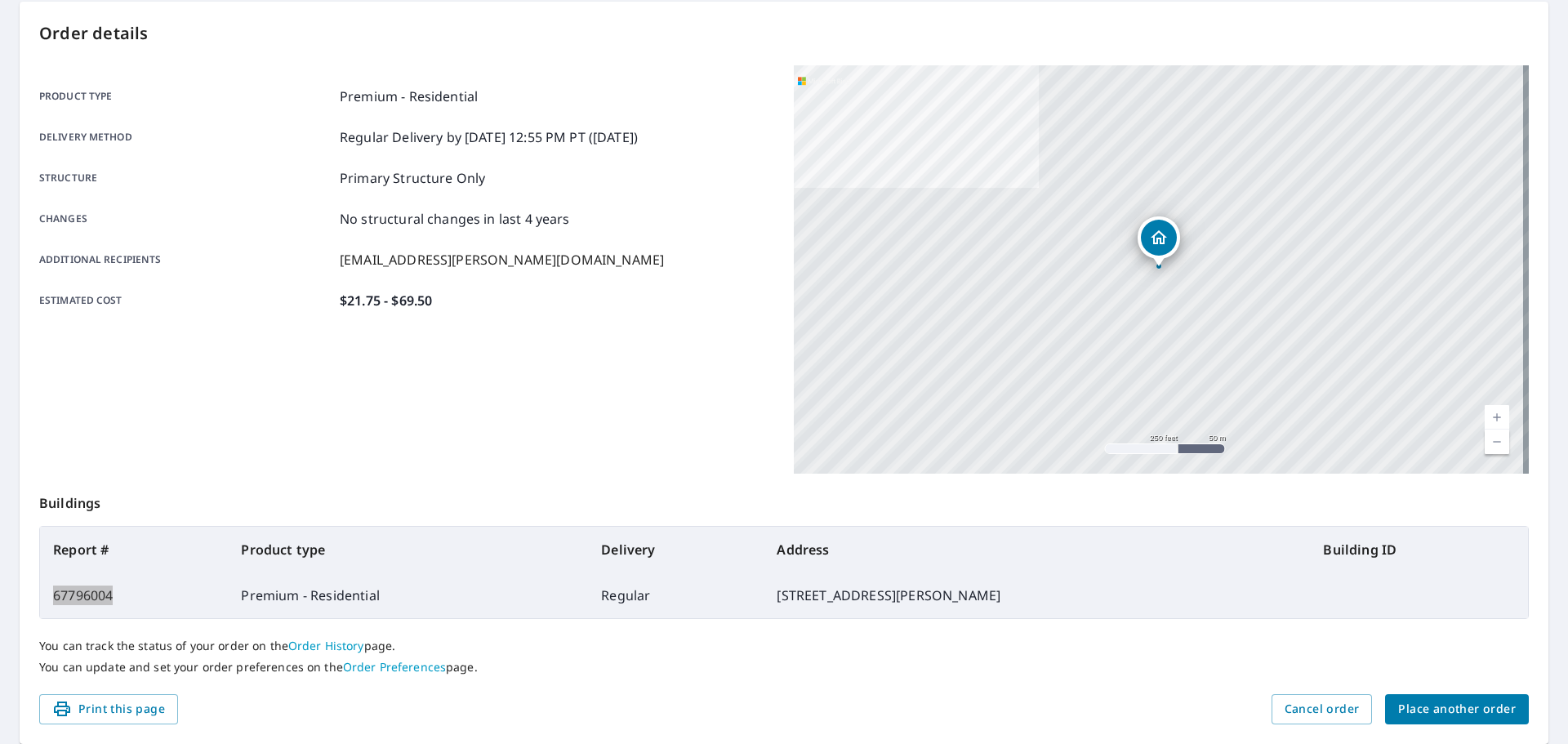
scroll to position [54, 0]
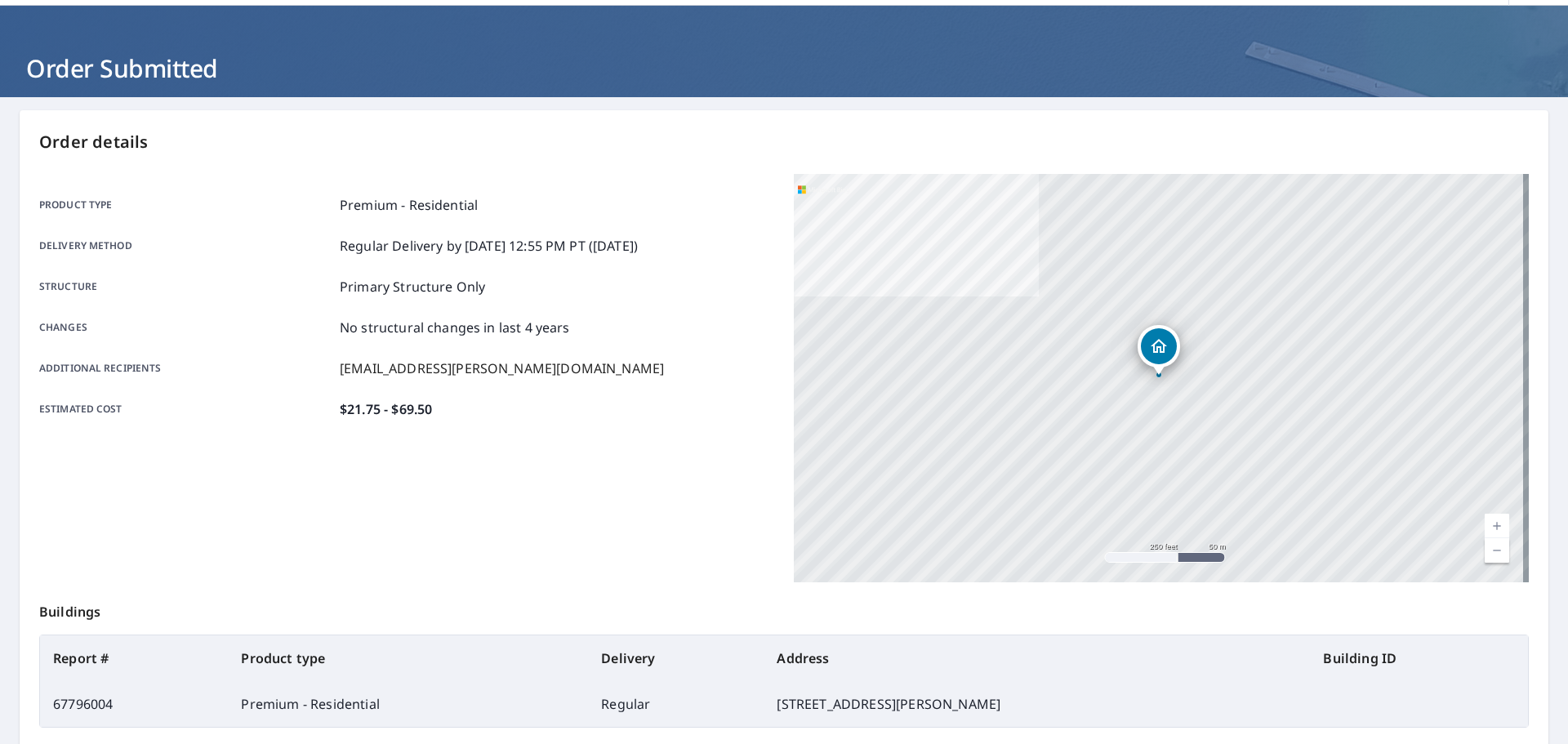
click at [799, 711] on td "[STREET_ADDRESS][PERSON_NAME]" at bounding box center [1037, 704] width 546 height 46
drag, startPoint x: 791, startPoint y: 704, endPoint x: 872, endPoint y: 701, distance: 81.1
click at [872, 701] on td "[STREET_ADDRESS][PERSON_NAME]" at bounding box center [1037, 704] width 546 height 46
copy td "[STREET_ADDRESS][PERSON_NAME]"
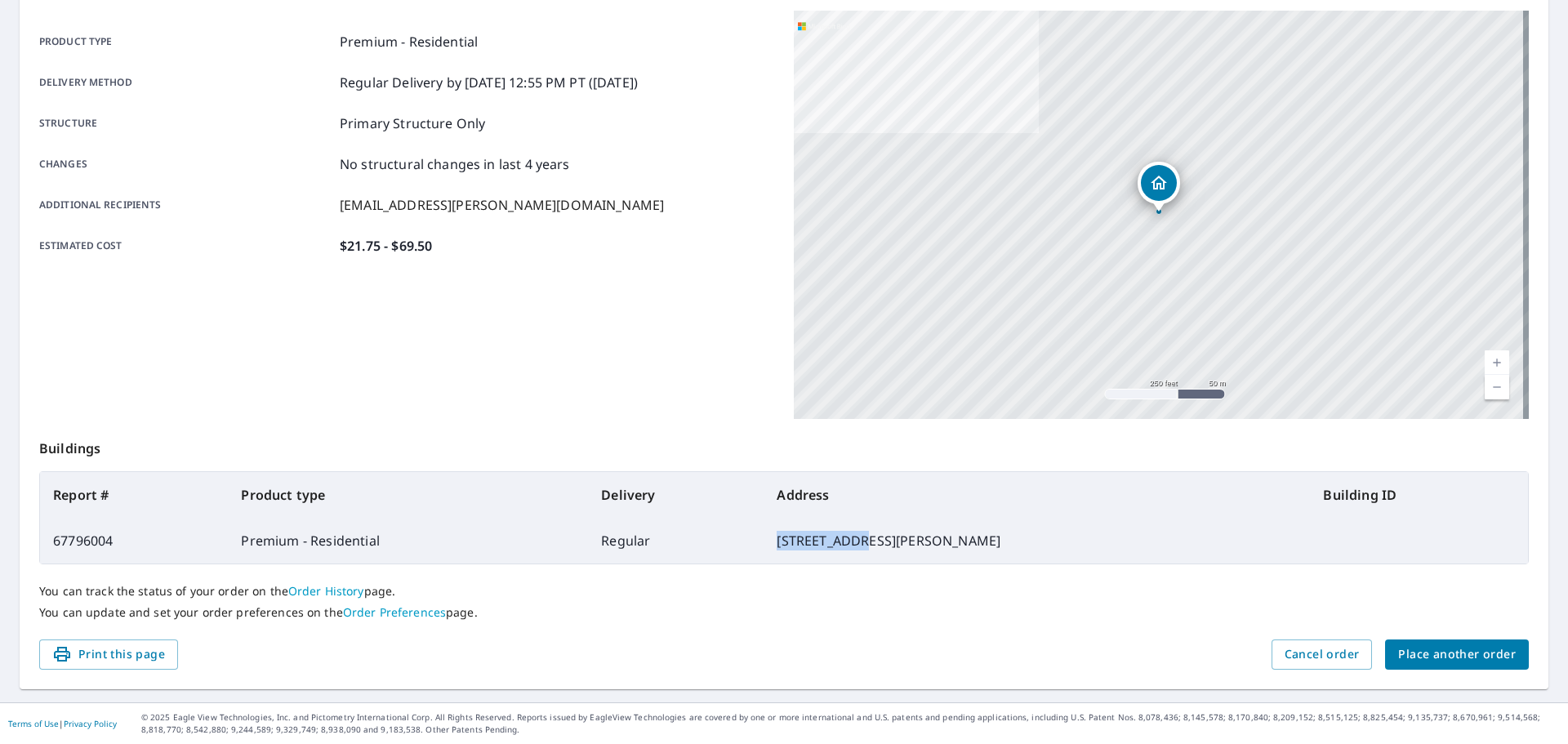
scroll to position [0, 0]
